Goal: Task Accomplishment & Management: Use online tool/utility

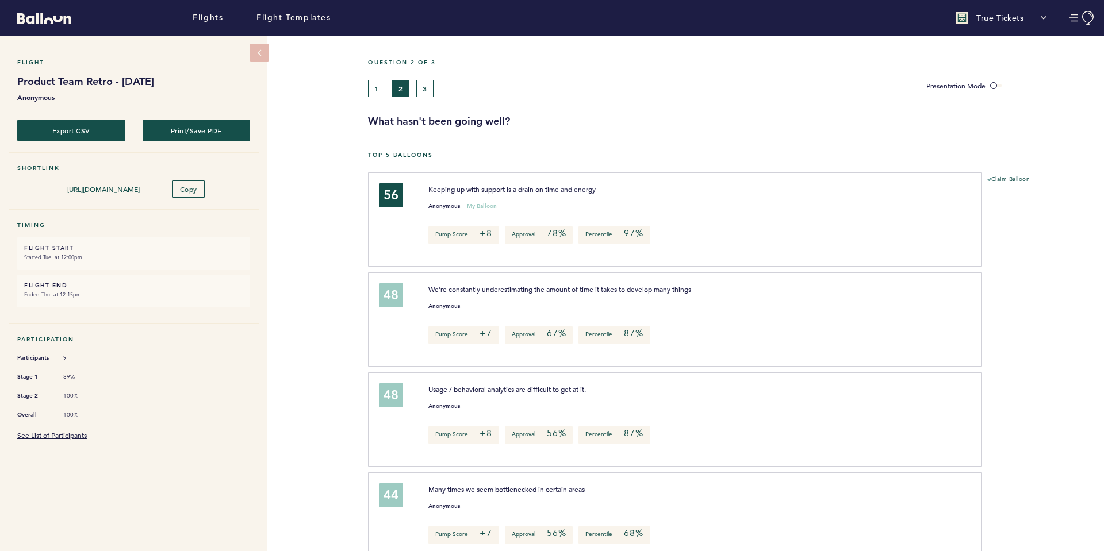
scroll to position [57, 0]
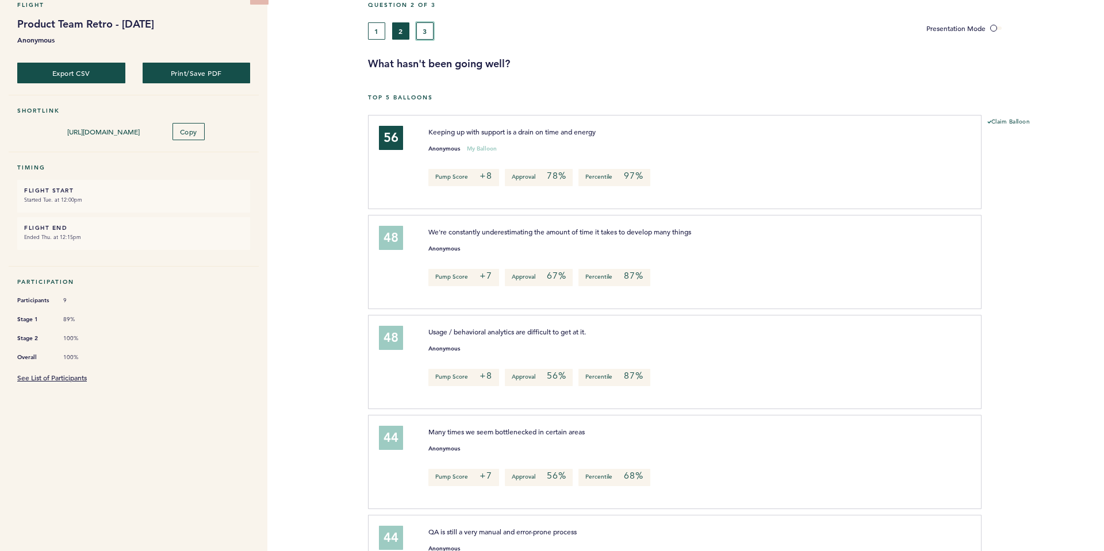
click at [430, 30] on button "3" at bounding box center [424, 30] width 17 height 17
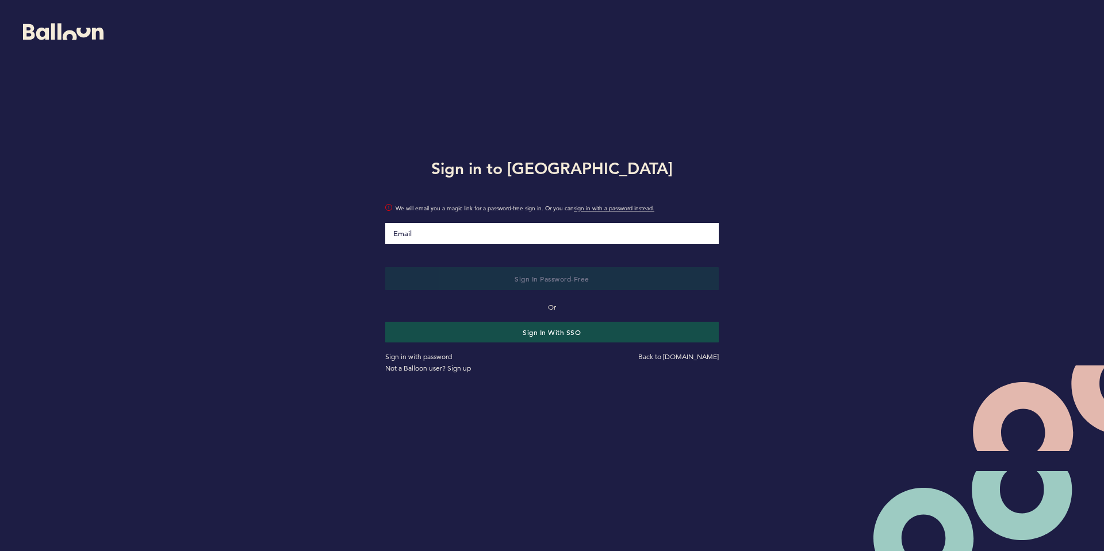
type input "[PERSON_NAME][EMAIL_ADDRESS][PERSON_NAME][DOMAIN_NAME]"
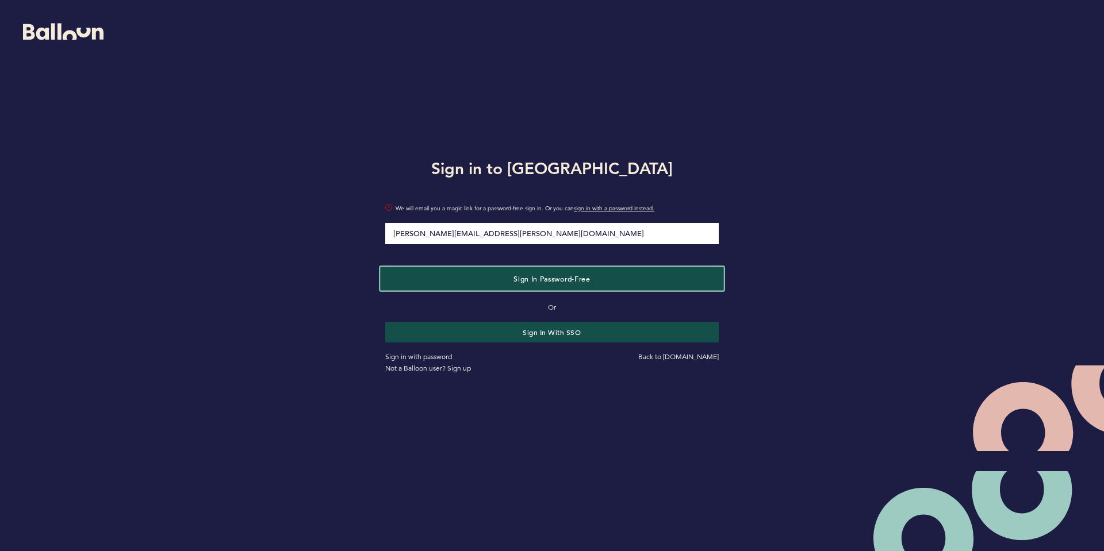
click at [520, 282] on span "Sign in Password-Free" at bounding box center [551, 278] width 76 height 9
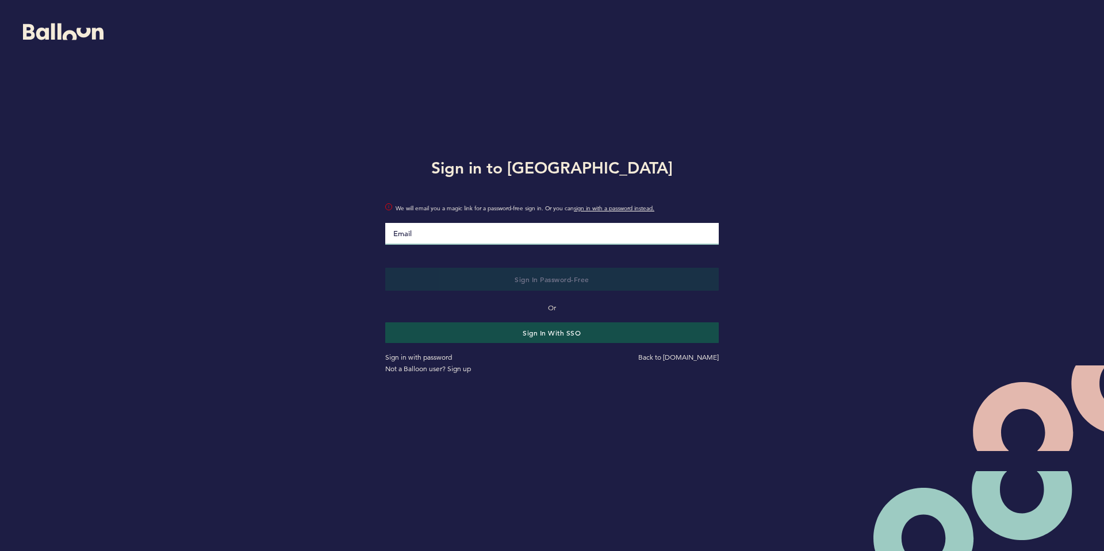
click at [513, 236] on input "Email" at bounding box center [551, 234] width 333 height 22
type input "Kirk.Mortensen@true-tickets.com"
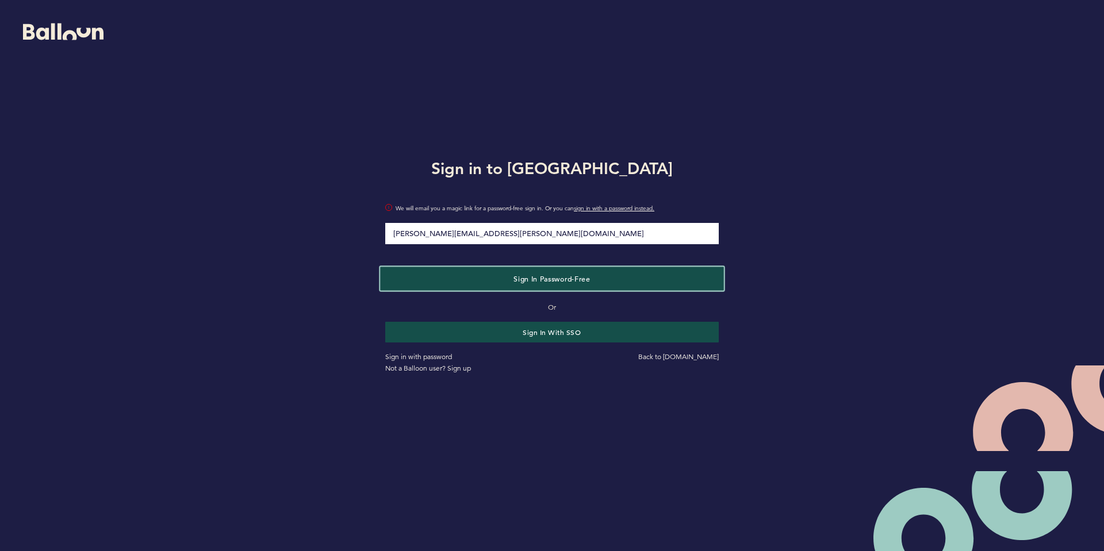
click at [566, 276] on span "Sign in Password-Free" at bounding box center [551, 278] width 76 height 9
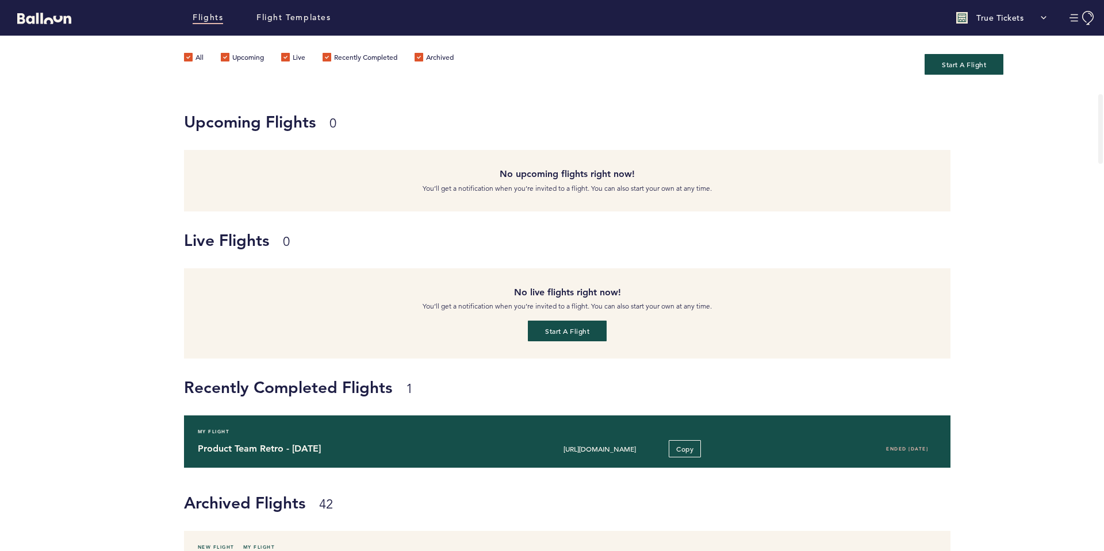
scroll to position [115, 0]
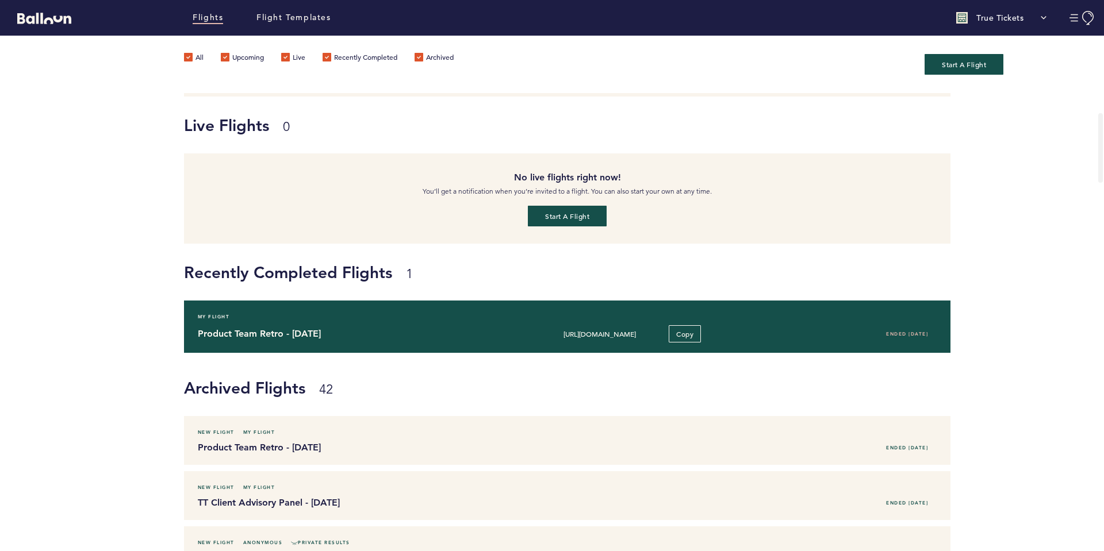
click at [437, 324] on div "My Flight Product Team Retro - [DATE] [URL][DOMAIN_NAME] Copy Ended [DATE]" at bounding box center [567, 327] width 766 height 52
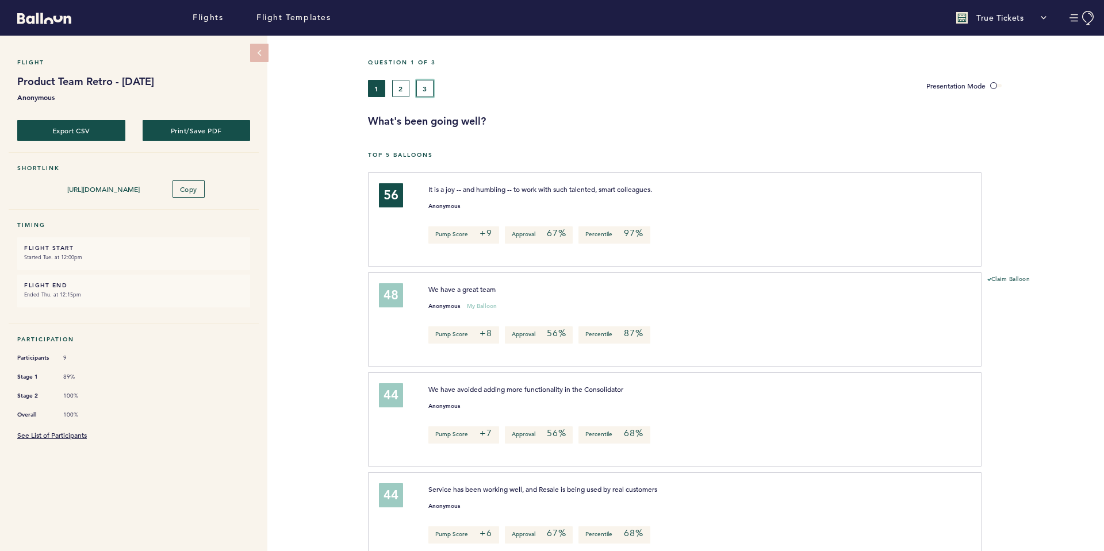
click at [417, 86] on button "3" at bounding box center [424, 88] width 17 height 17
